Goal: Transaction & Acquisition: Obtain resource

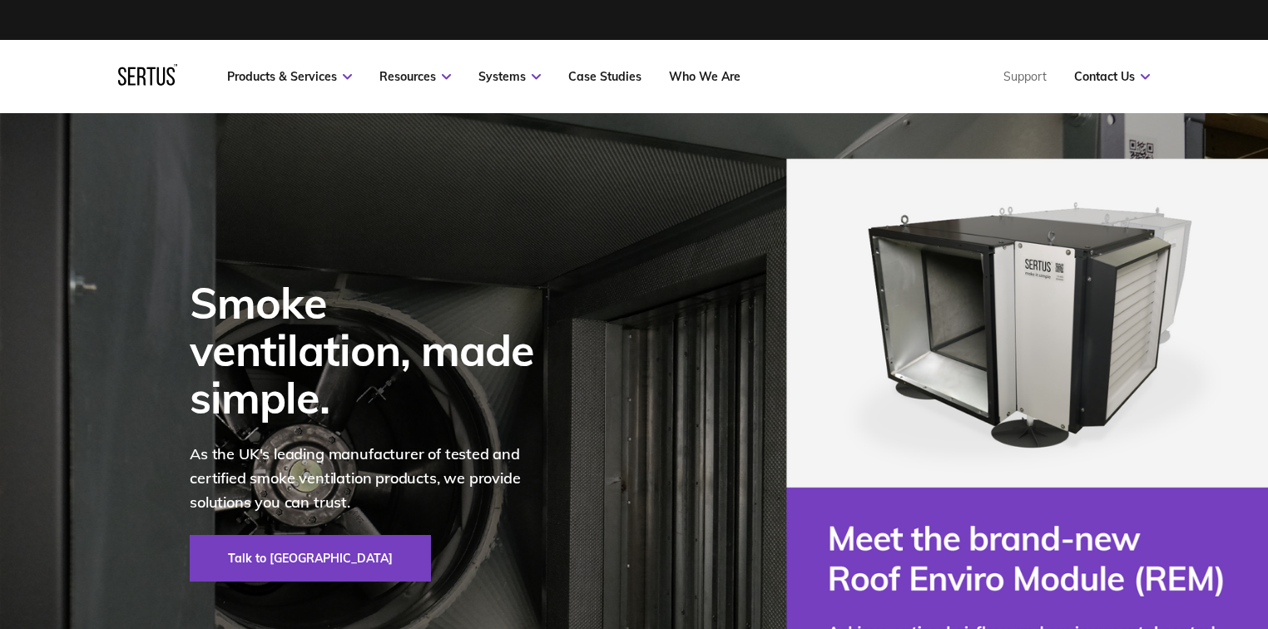
click at [318, 71] on link "Products & Services" at bounding box center [289, 76] width 125 height 15
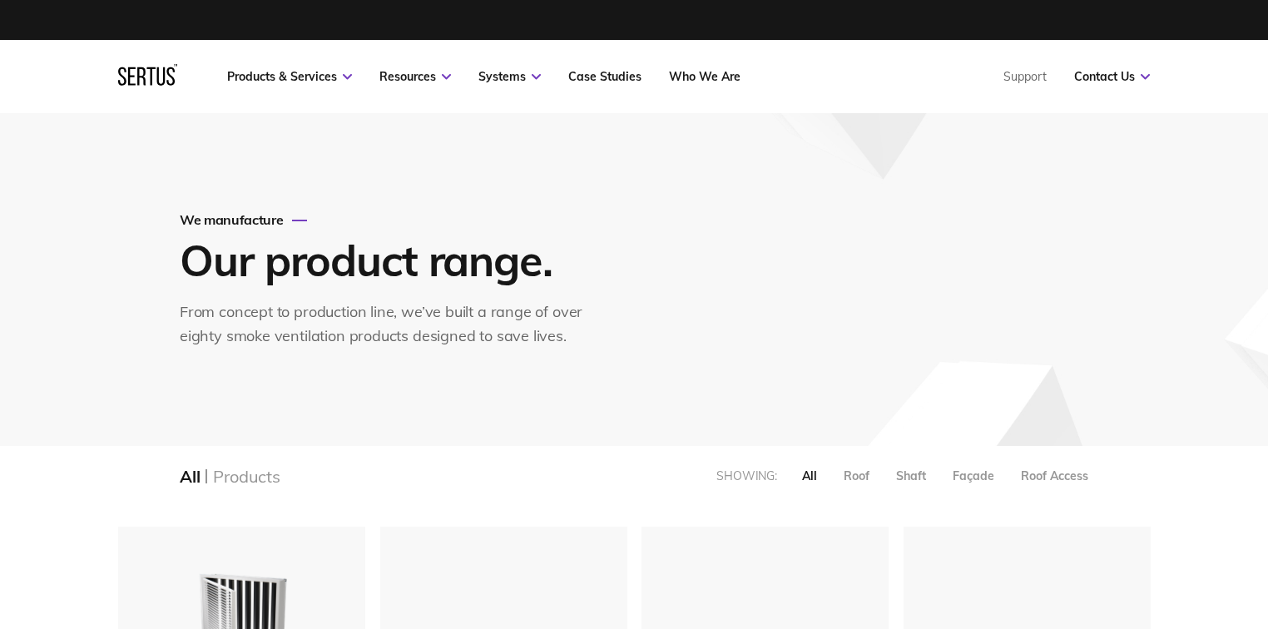
scroll to position [2192, 1052]
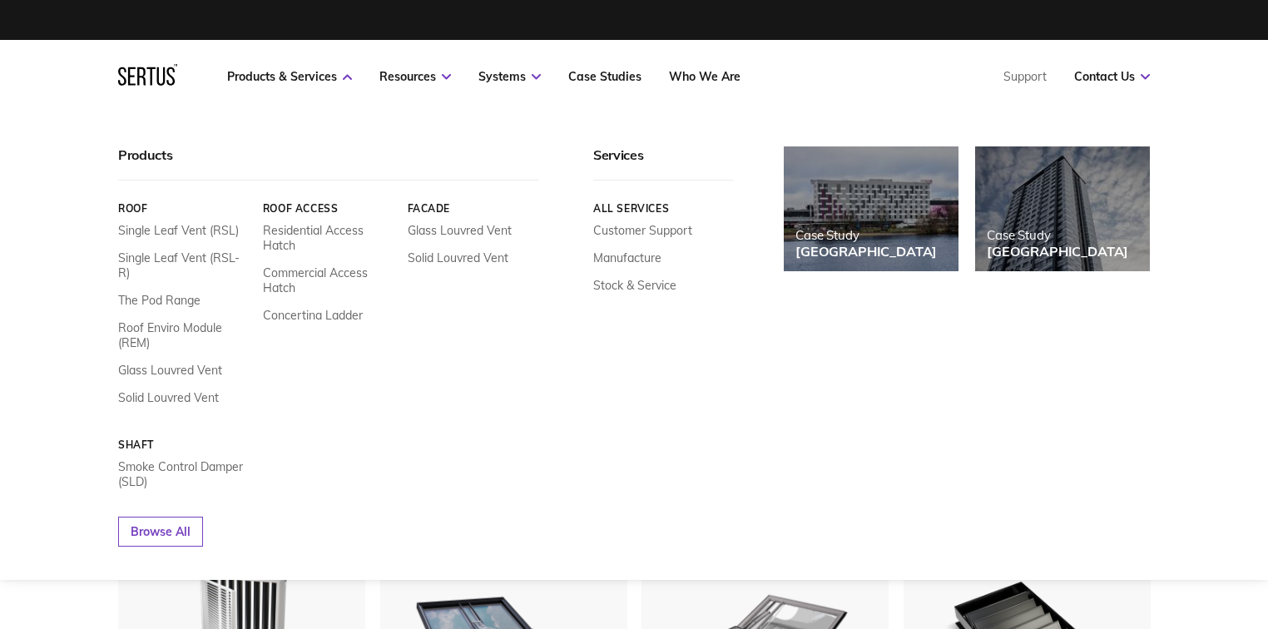
click at [132, 459] on link "Smoke Control Damper (SLD)" at bounding box center [184, 474] width 132 height 30
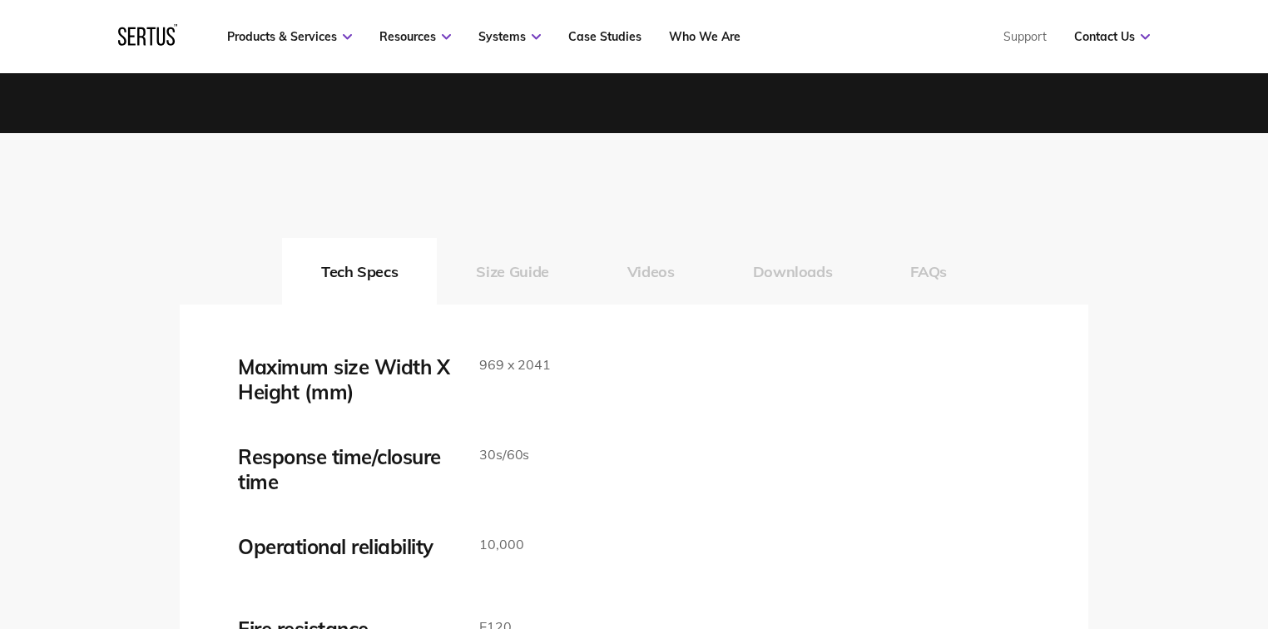
scroll to position [2462, 0]
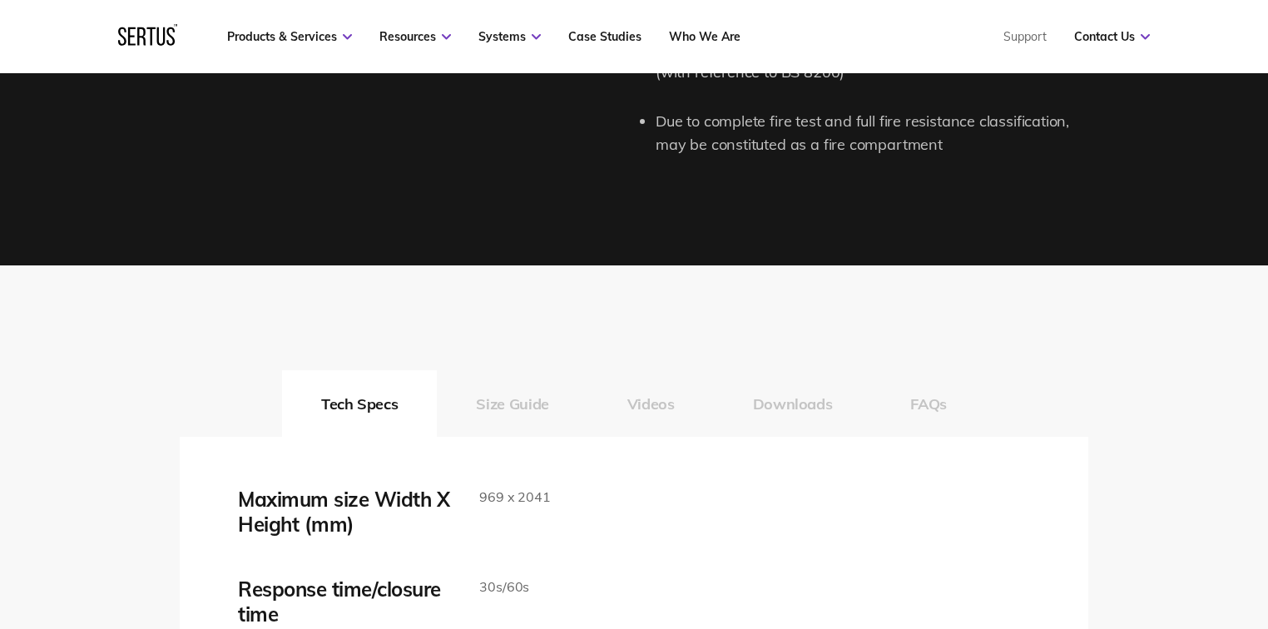
click at [784, 390] on button "Downloads" at bounding box center [793, 403] width 158 height 67
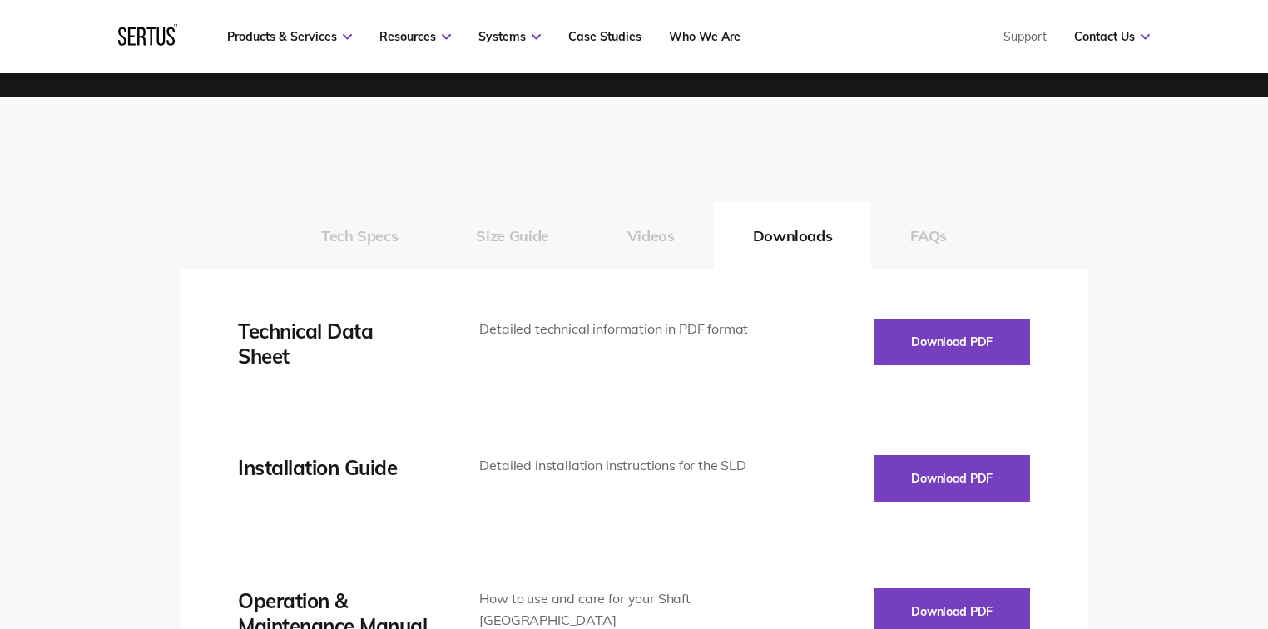
scroll to position [2795, 0]
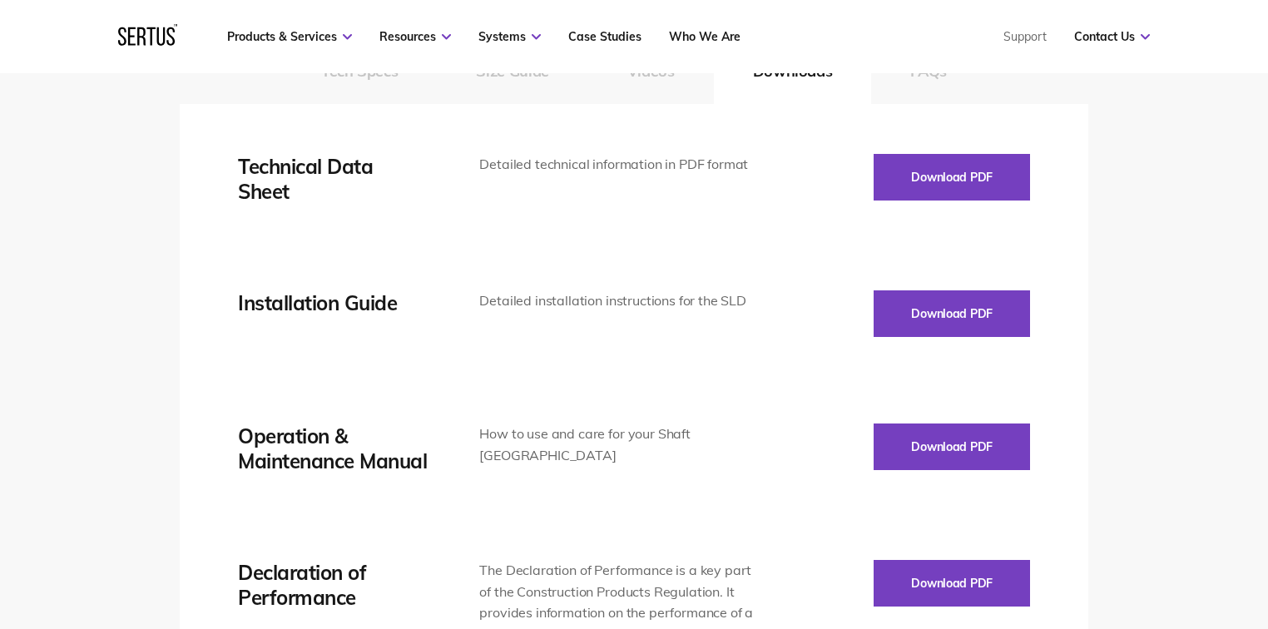
click at [945, 177] on button "Download PDF" at bounding box center [951, 177] width 156 height 47
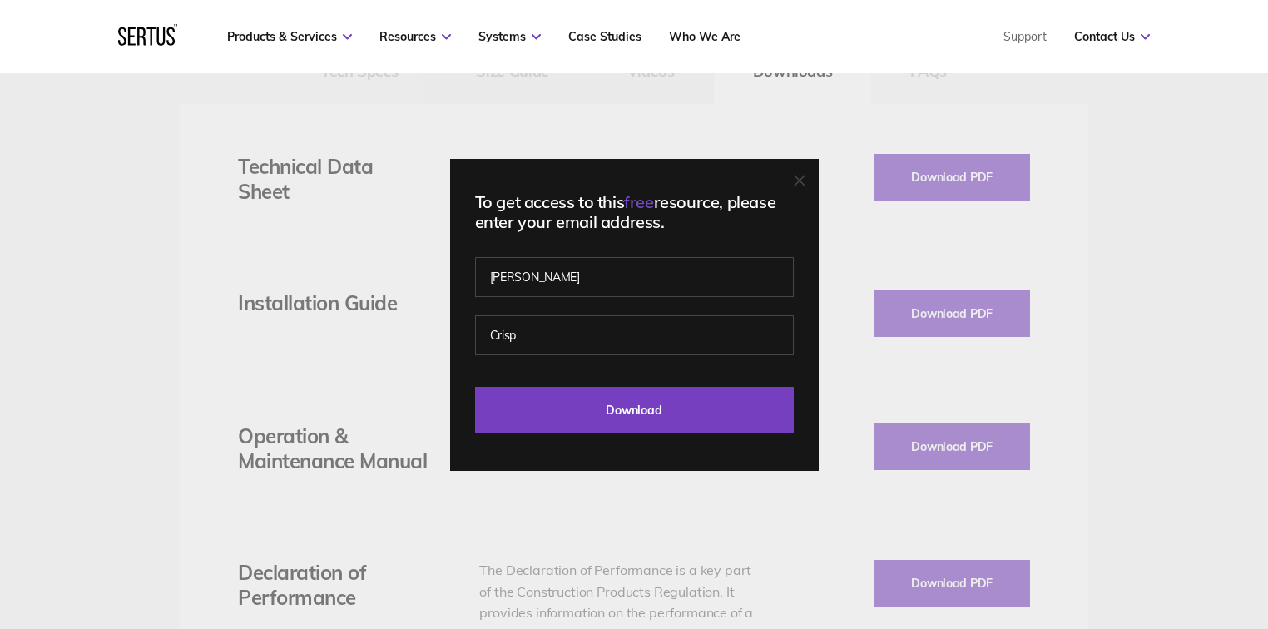
click at [602, 408] on input "Download" at bounding box center [634, 410] width 319 height 47
